Goal: Transaction & Acquisition: Subscribe to service/newsletter

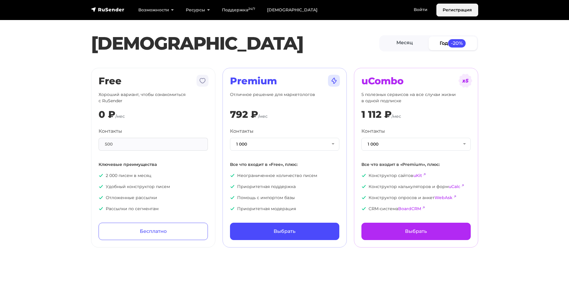
click at [462, 13] on link "Регистрация" at bounding box center [457, 10] width 42 height 13
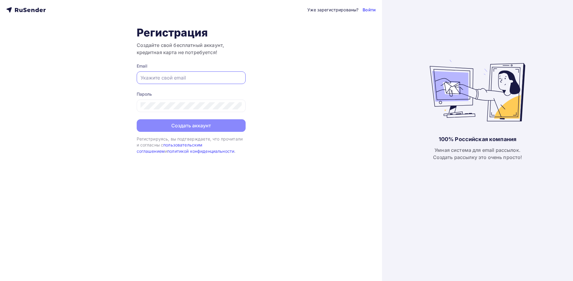
click at [211, 77] on input "text" at bounding box center [191, 77] width 101 height 7
click at [534, 23] on div "100% Российская компания Умная система для email рассылок. Создать рассылку это…" at bounding box center [477, 140] width 191 height 281
click at [177, 76] on input "text" at bounding box center [191, 77] width 101 height 7
paste input "elama-16149843@yandex.ru"
type input "elama-16149843@yandex.ru"
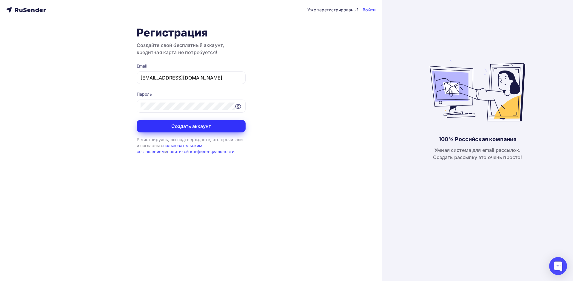
click at [173, 125] on button "Создать аккаунт" at bounding box center [191, 126] width 109 height 13
click at [238, 109] on icon at bounding box center [238, 106] width 7 height 7
click at [124, 107] on div "Уже зарегистрированы? Войти Регистрация Создайте свой бесплатный аккаунт, креди…" at bounding box center [191, 140] width 382 height 281
click at [191, 78] on input "elama-16149843@yandex.ru" at bounding box center [191, 77] width 101 height 7
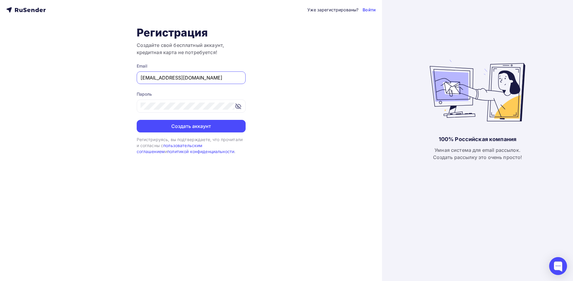
click at [191, 78] on input "elama-16149843@yandex.ru" at bounding box center [191, 77] width 101 height 7
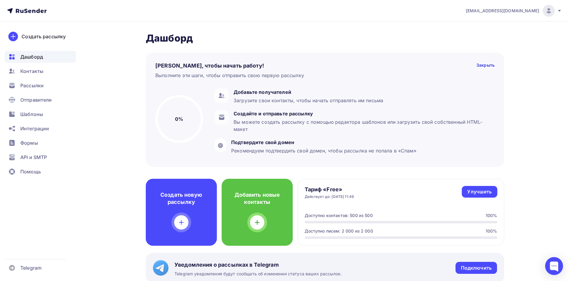
click at [29, 130] on span "Интеграции" at bounding box center [34, 128] width 29 height 7
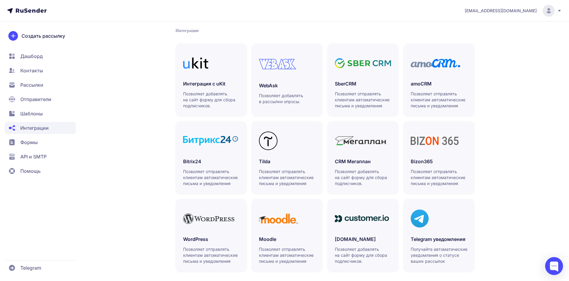
scroll to position [130, 0]
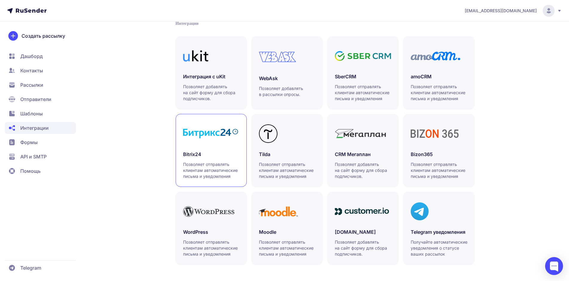
click at [225, 150] on h3 "Bitrix24" at bounding box center [211, 153] width 56 height 7
